Goal: Browse casually: Explore the website without a specific task or goal

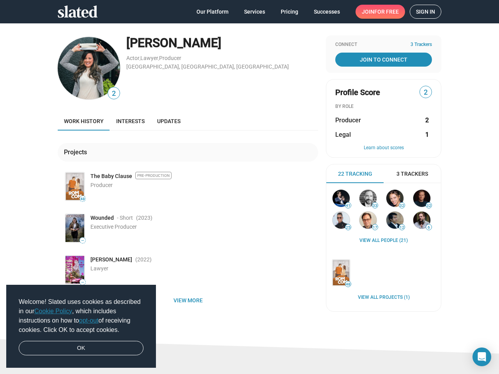
click at [81, 327] on span "Welcome! Slated uses cookies as described in our Cookie Policy , which includes…" at bounding box center [81, 316] width 125 height 37
click at [86, 68] on img at bounding box center [89, 68] width 62 height 62
click at [111, 93] on span "2" at bounding box center [114, 94] width 12 height 11
click at [72, 186] on img at bounding box center [75, 187] width 19 height 28
click at [80, 199] on span "48" at bounding box center [82, 199] width 5 height 5
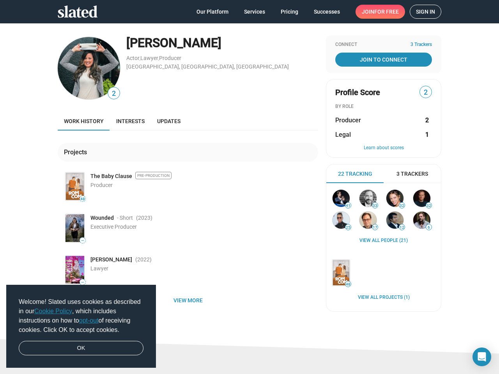
click at [72, 228] on img at bounding box center [75, 229] width 19 height 28
click at [80, 241] on span "—" at bounding box center [82, 241] width 5 height 4
click at [72, 270] on img at bounding box center [75, 270] width 19 height 28
click at [80, 282] on span "—" at bounding box center [82, 282] width 5 height 4
click at [185, 301] on span "View more" at bounding box center [188, 301] width 248 height 14
